Goal: Find specific page/section: Find specific page/section

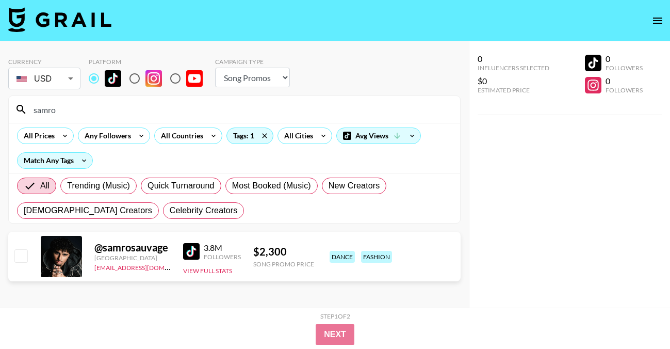
select select "Song"
drag, startPoint x: 70, startPoint y: 112, endPoint x: -8, endPoint y: 111, distance: 77.9
click at [0, 111] on html "Currency USD USD ​ Platform Campaign Type Choose Type... Song Promos Brand Prom…" at bounding box center [335, 195] width 670 height 390
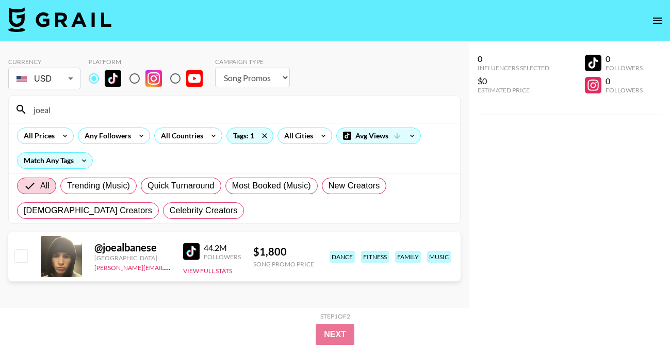
type input "joeal"
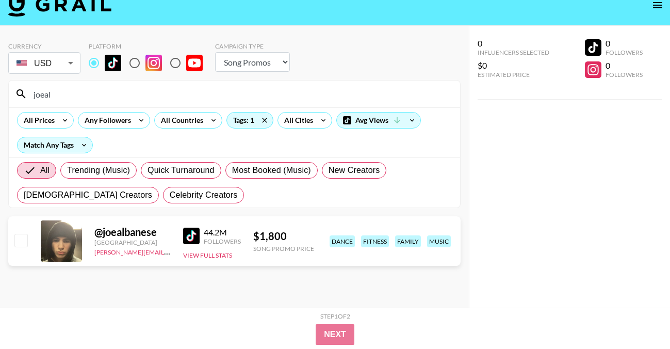
scroll to position [17, 0]
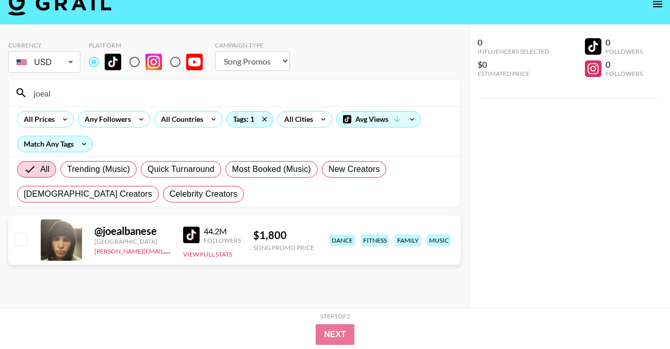
drag, startPoint x: 72, startPoint y: 91, endPoint x: -25, endPoint y: 89, distance: 97.1
click at [0, 89] on html "Currency USD USD ​ Platform Campaign Type Choose Type... Song Promos Brand Prom…" at bounding box center [335, 178] width 670 height 390
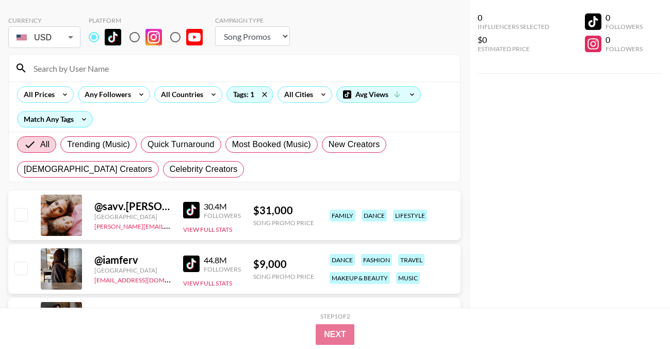
scroll to position [7, 0]
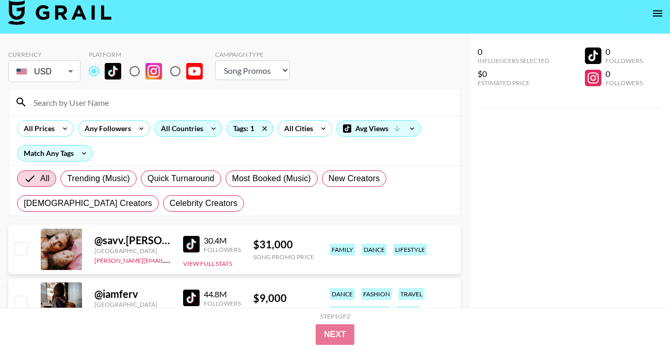
click at [190, 134] on div "All Countries" at bounding box center [180, 128] width 51 height 15
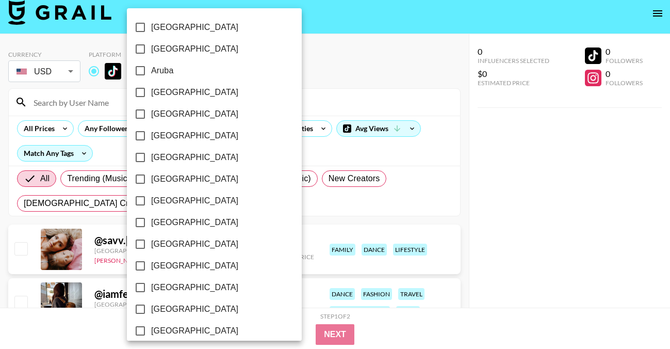
click at [297, 101] on div at bounding box center [335, 174] width 670 height 349
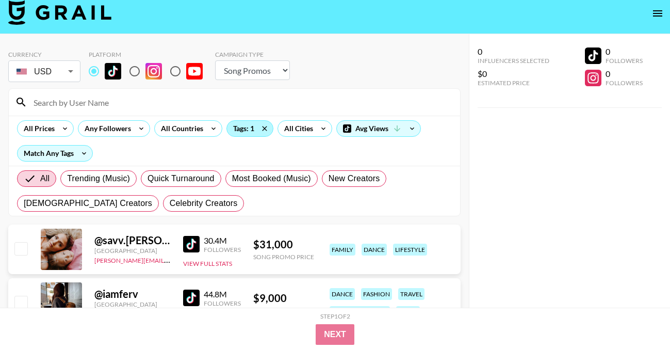
click at [238, 131] on div "Tags: 1" at bounding box center [250, 128] width 46 height 15
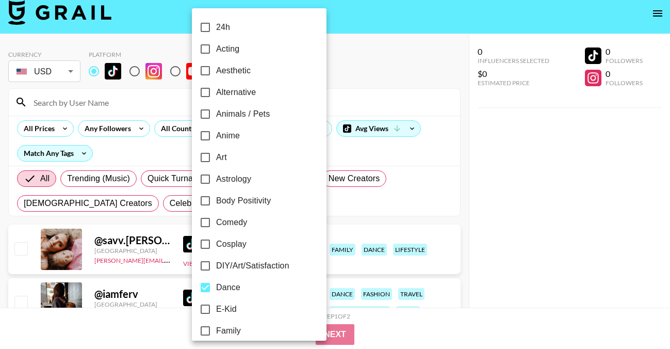
click at [352, 83] on div at bounding box center [335, 174] width 670 height 349
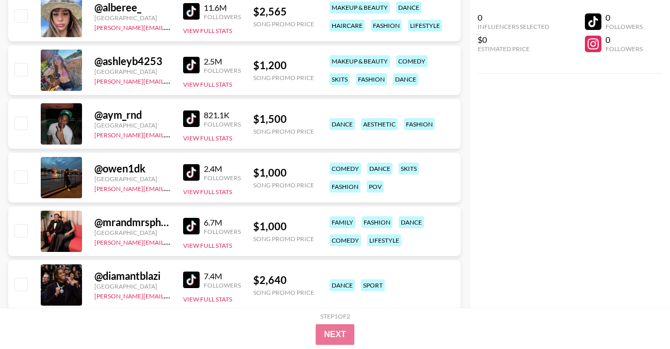
scroll to position [1759, 0]
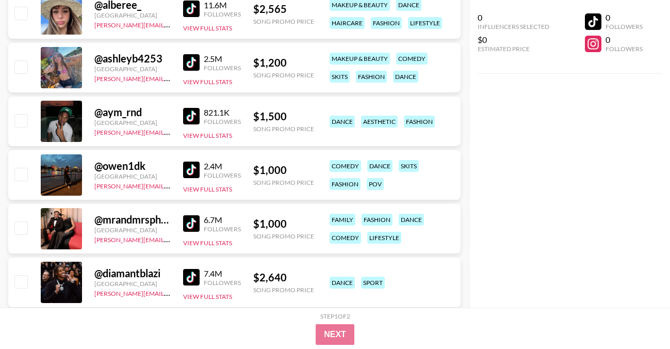
click at [189, 172] on img at bounding box center [191, 170] width 17 height 17
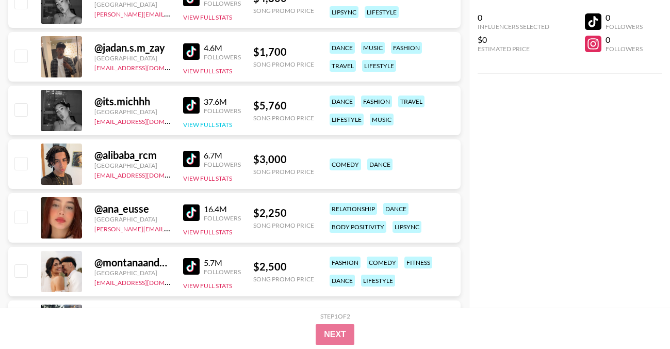
scroll to position [3179, 0]
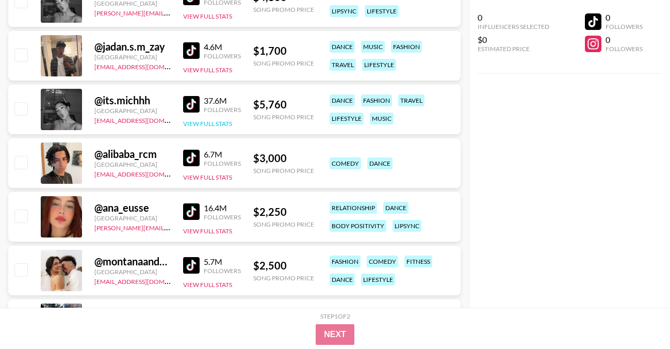
click at [186, 207] on img at bounding box center [191, 211] width 17 height 17
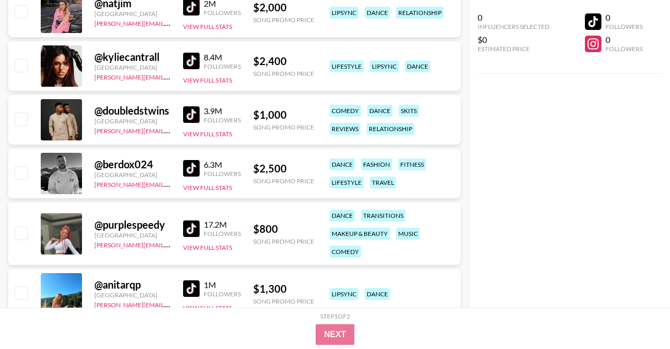
scroll to position [3495, 0]
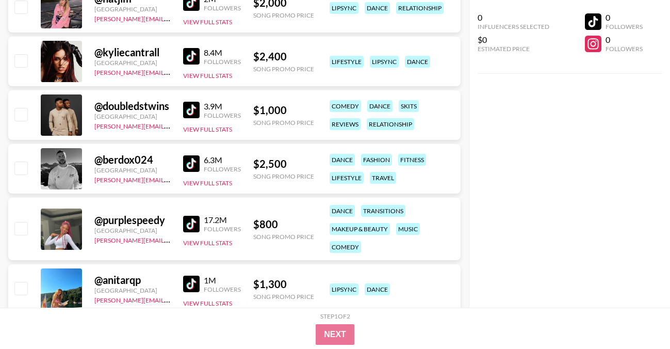
click at [196, 108] on img at bounding box center [191, 110] width 17 height 17
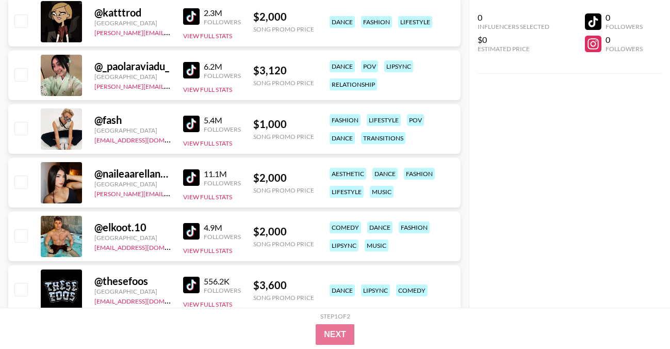
scroll to position [4856, 0]
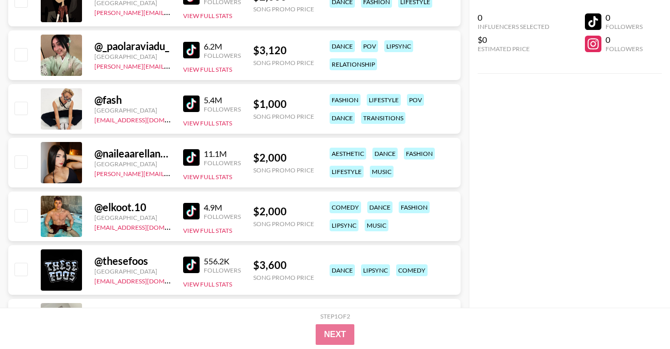
click at [190, 103] on img at bounding box center [191, 103] width 17 height 17
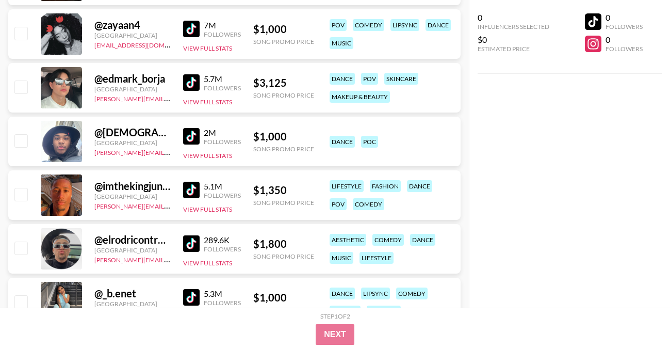
scroll to position [5866, 0]
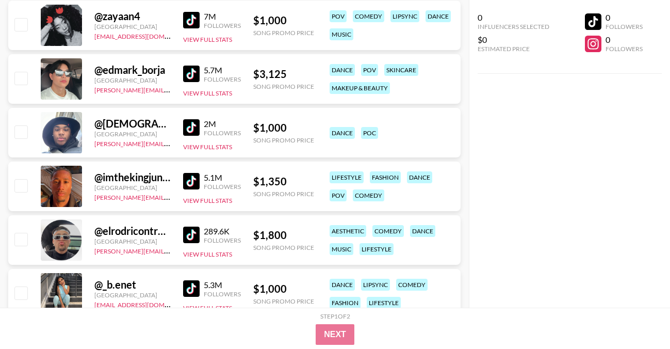
click at [193, 185] on img at bounding box center [191, 181] width 17 height 17
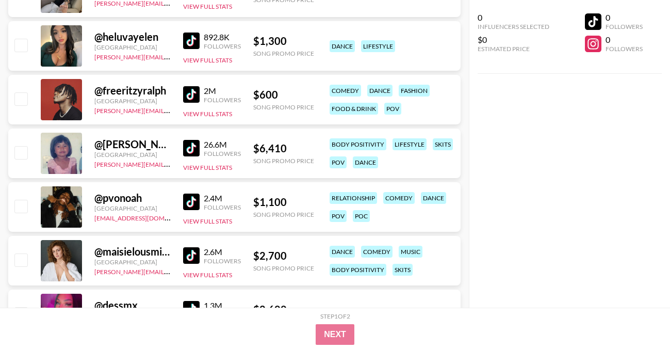
scroll to position [6598, 0]
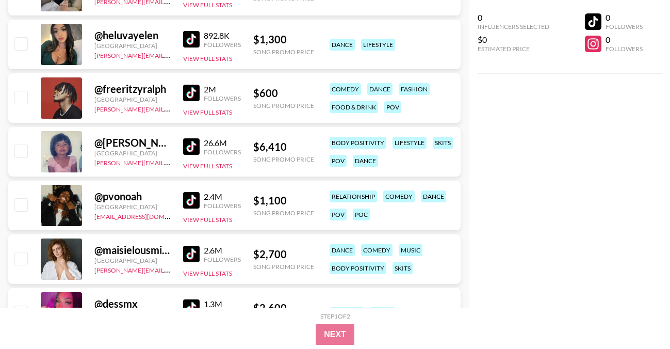
click at [196, 93] on img at bounding box center [191, 93] width 17 height 17
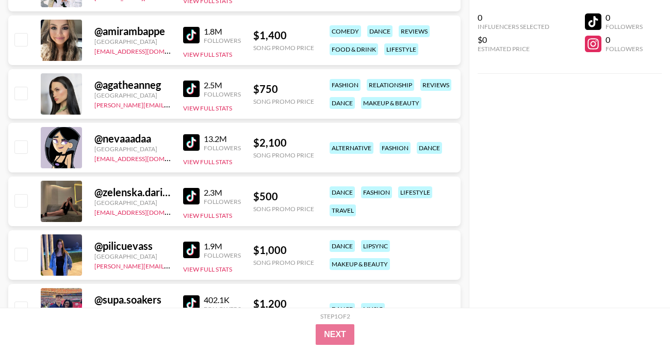
scroll to position [8008, 0]
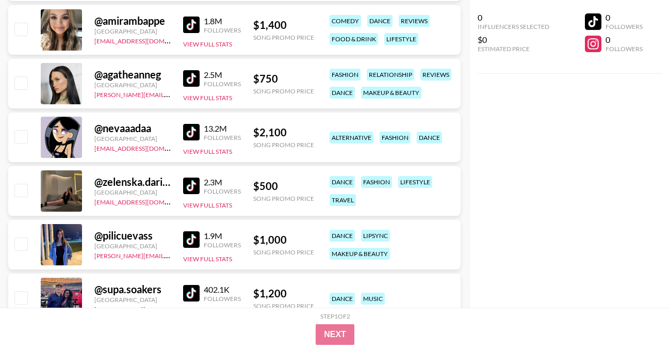
click at [188, 133] on img at bounding box center [191, 132] width 17 height 17
